Goal: Information Seeking & Learning: Understand process/instructions

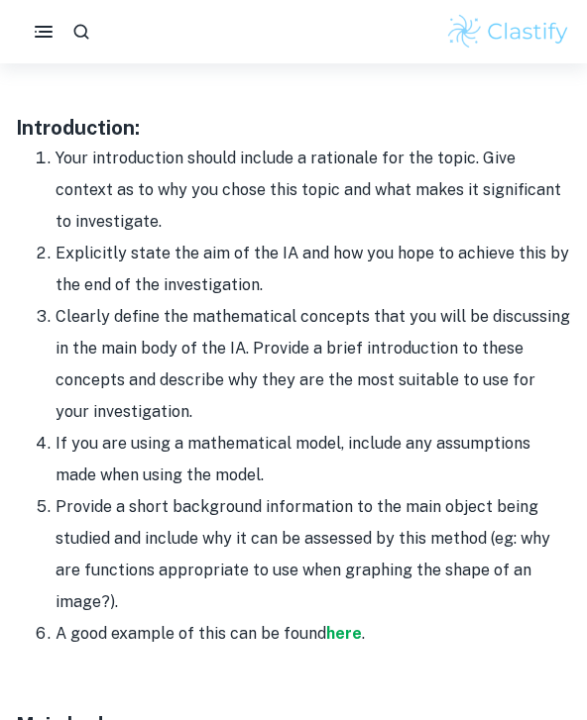
scroll to position [1294, 0]
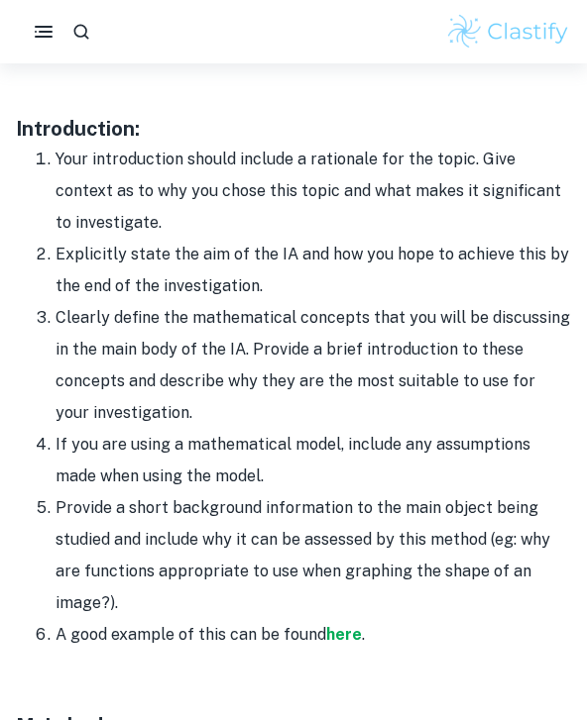
click at [321, 467] on li "If you are using a mathematical model, include any assumptions made when using …" at bounding box center [312, 460] width 515 height 63
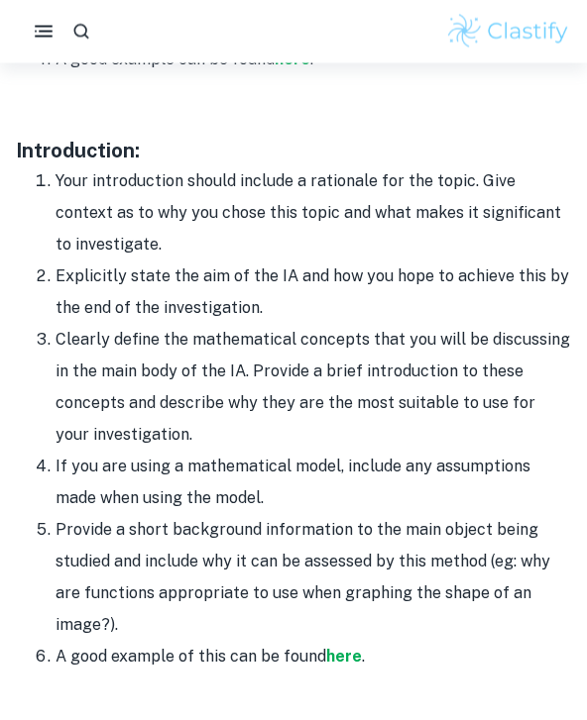
scroll to position [1272, 0]
drag, startPoint x: 124, startPoint y: 618, endPoint x: 9, endPoint y: 292, distance: 345.7
click at [9, 292] on div "Home Blog Math IA Format and Structure Math IA Format and Structure By [PERSON_…" at bounding box center [293, 688] width 587 height 3794
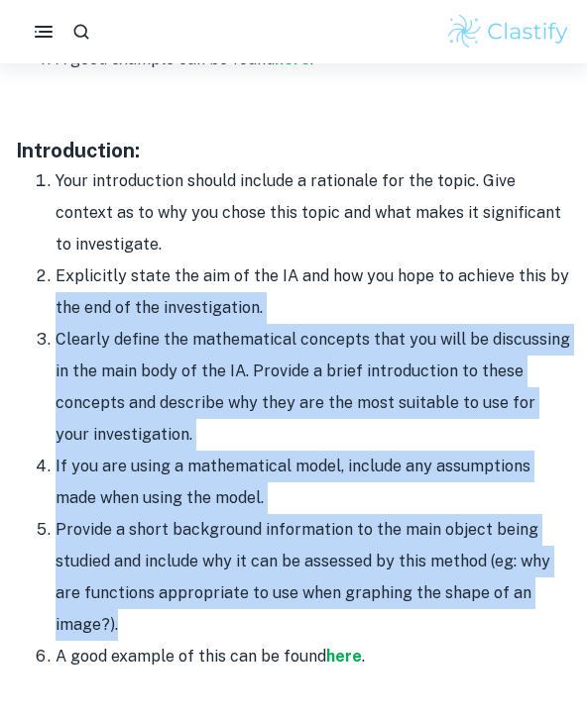
click at [120, 610] on li "Provide a short background information to the main object being studied and inc…" at bounding box center [312, 577] width 515 height 127
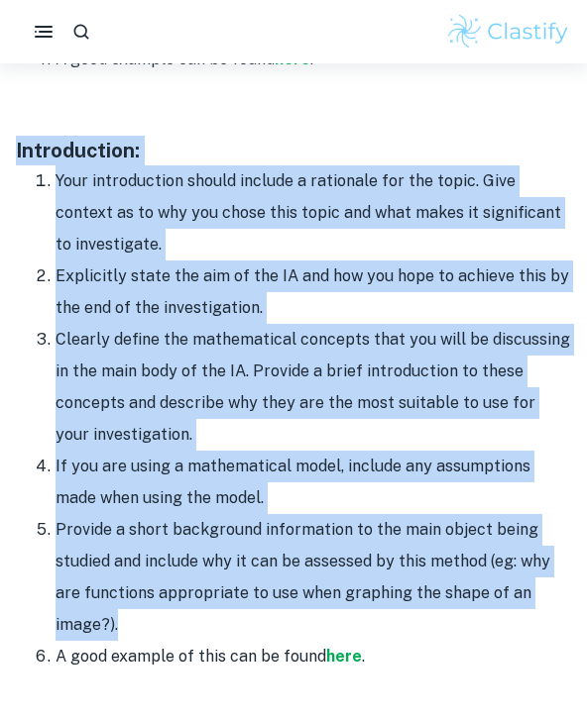
drag, startPoint x: 125, startPoint y: 615, endPoint x: 0, endPoint y: 150, distance: 482.1
click at [0, 150] on div "Home Blog Math IA Format and Structure Math IA Format and Structure By [PERSON_…" at bounding box center [293, 688] width 587 height 3794
copy div "Introduction: Your introduction should include a rationale for the topic. Give …"
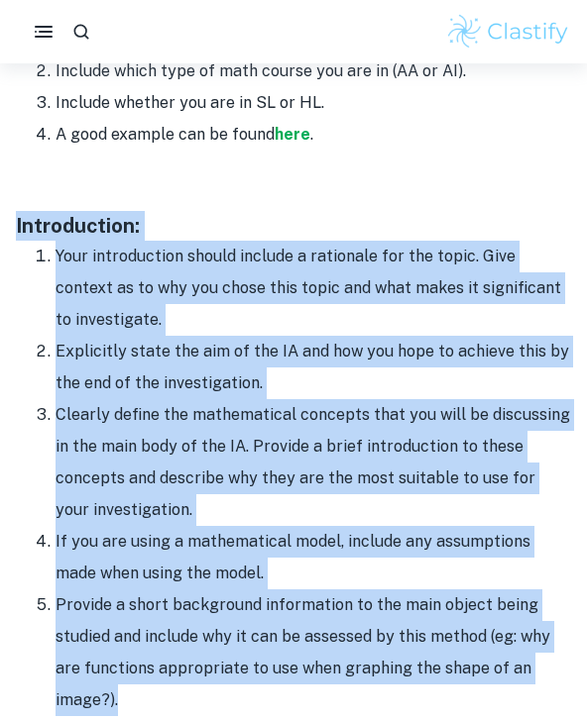
scroll to position [1016, 0]
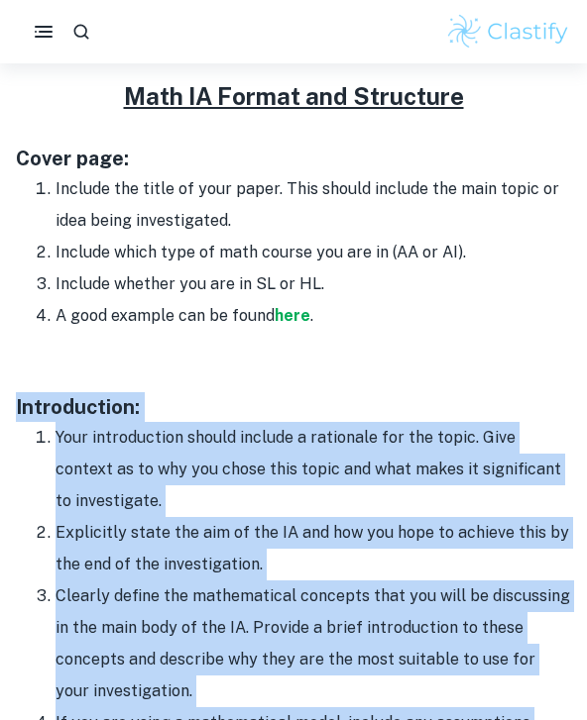
click at [275, 451] on li "Your introduction should include a rationale for the topic. Give context as to …" at bounding box center [312, 469] width 515 height 95
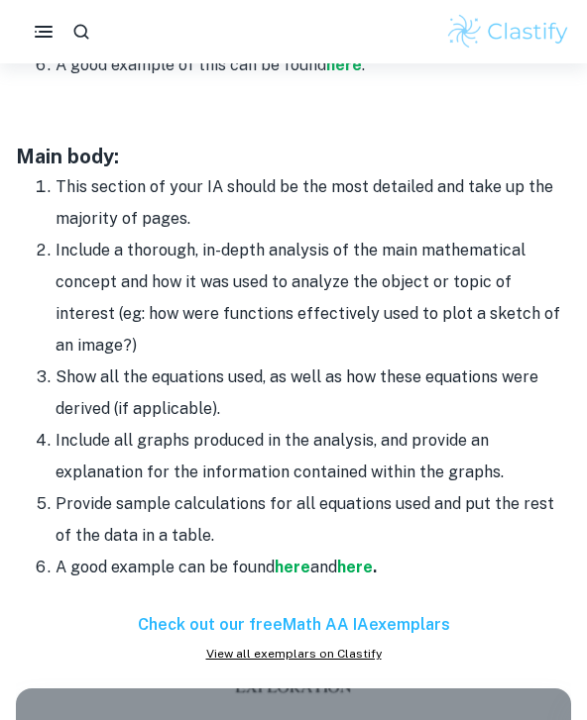
scroll to position [1868, 0]
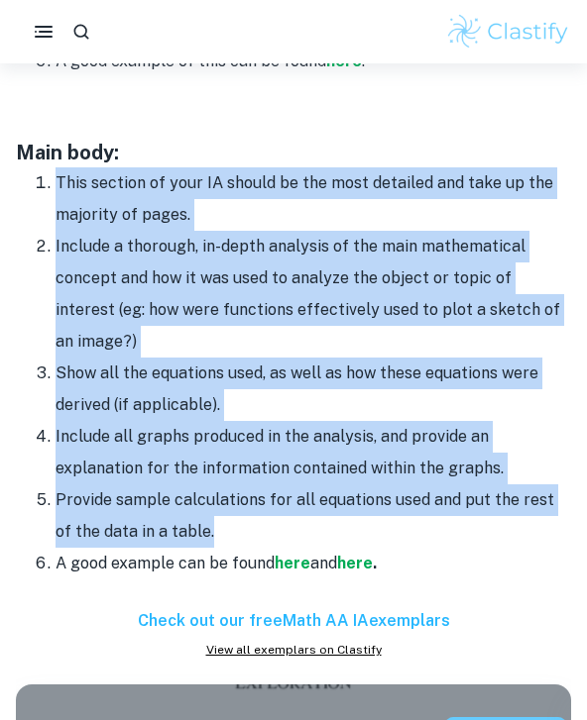
drag, startPoint x: 36, startPoint y: 170, endPoint x: 191, endPoint y: 493, distance: 358.5
click at [191, 493] on ol "This section of your IA should be the most detailed and take up the majority of…" at bounding box center [293, 373] width 555 height 412
copy ol "This section of your IA should be the most detailed and take up the majority of…"
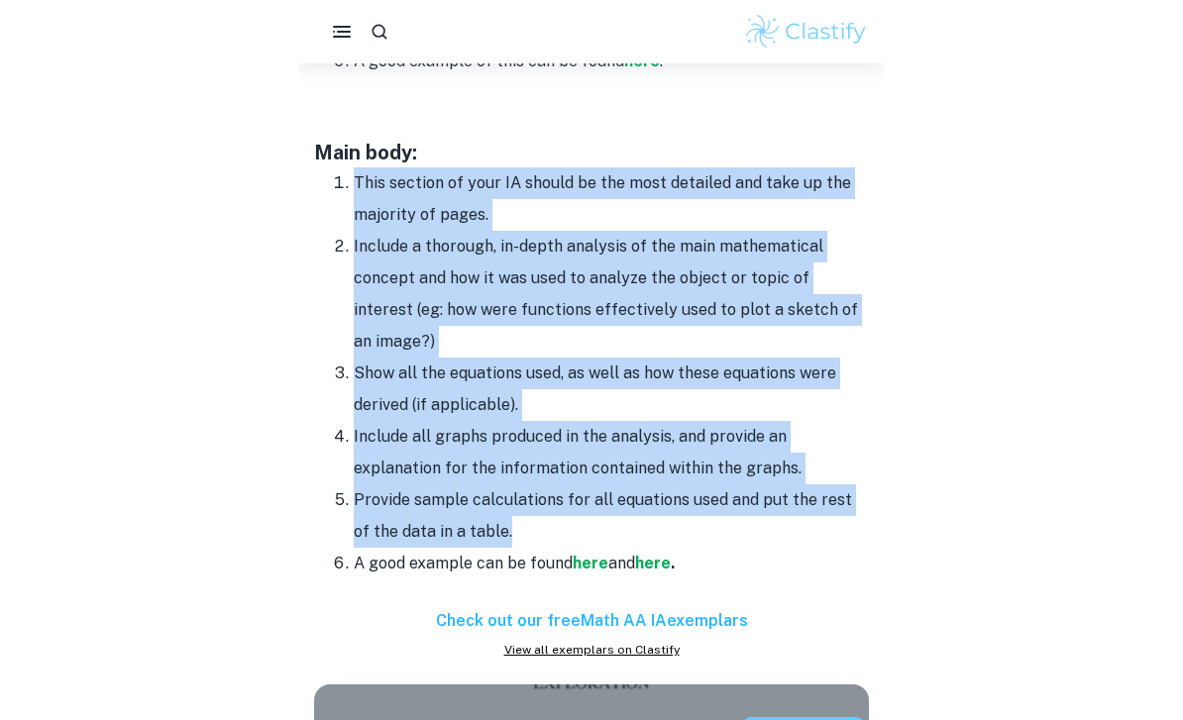
scroll to position [1562, 0]
